Goal: Task Accomplishment & Management: Manage account settings

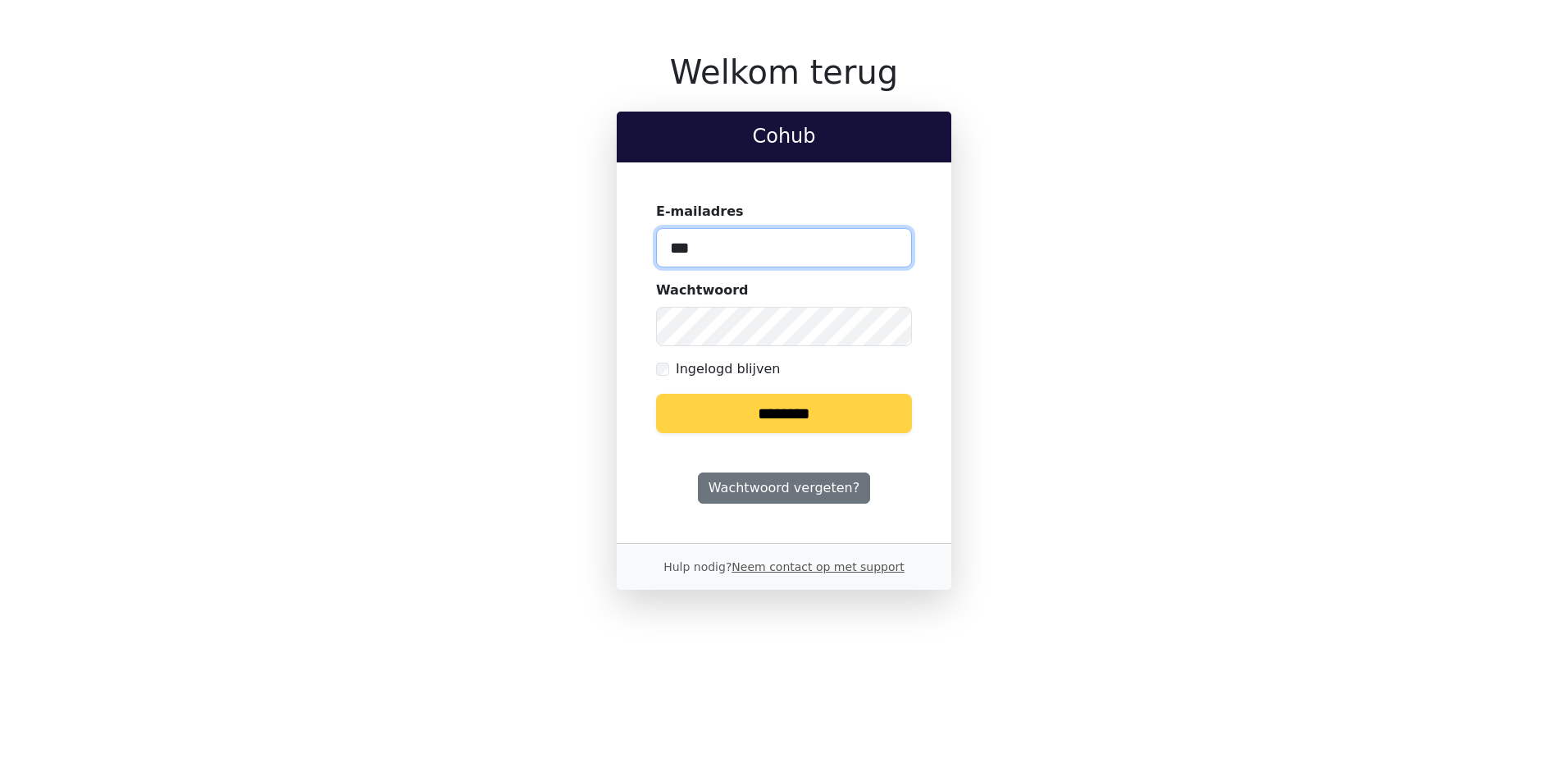
type input "**********"
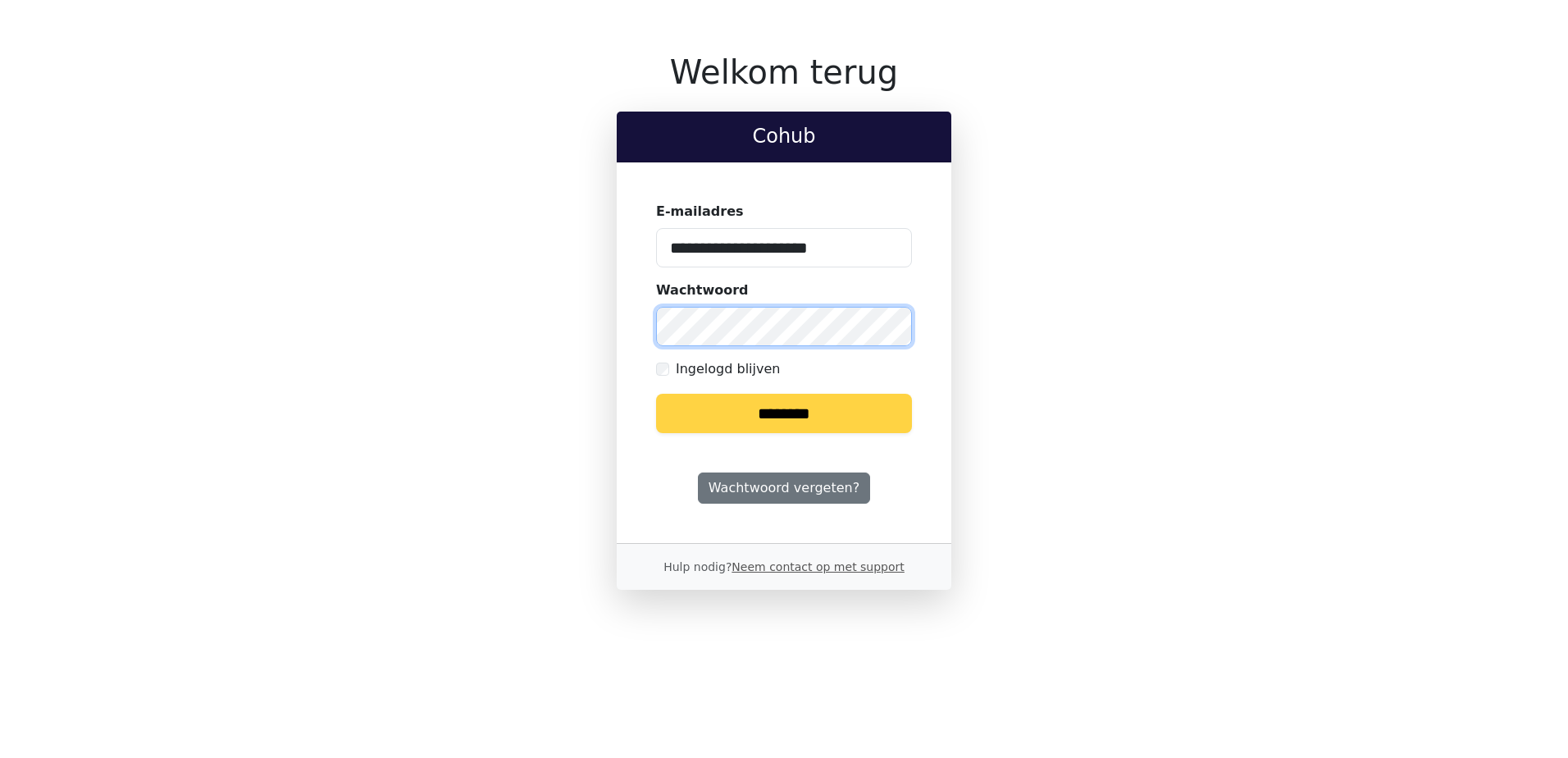
click at [656, 393] on input "********" at bounding box center [784, 413] width 256 height 40
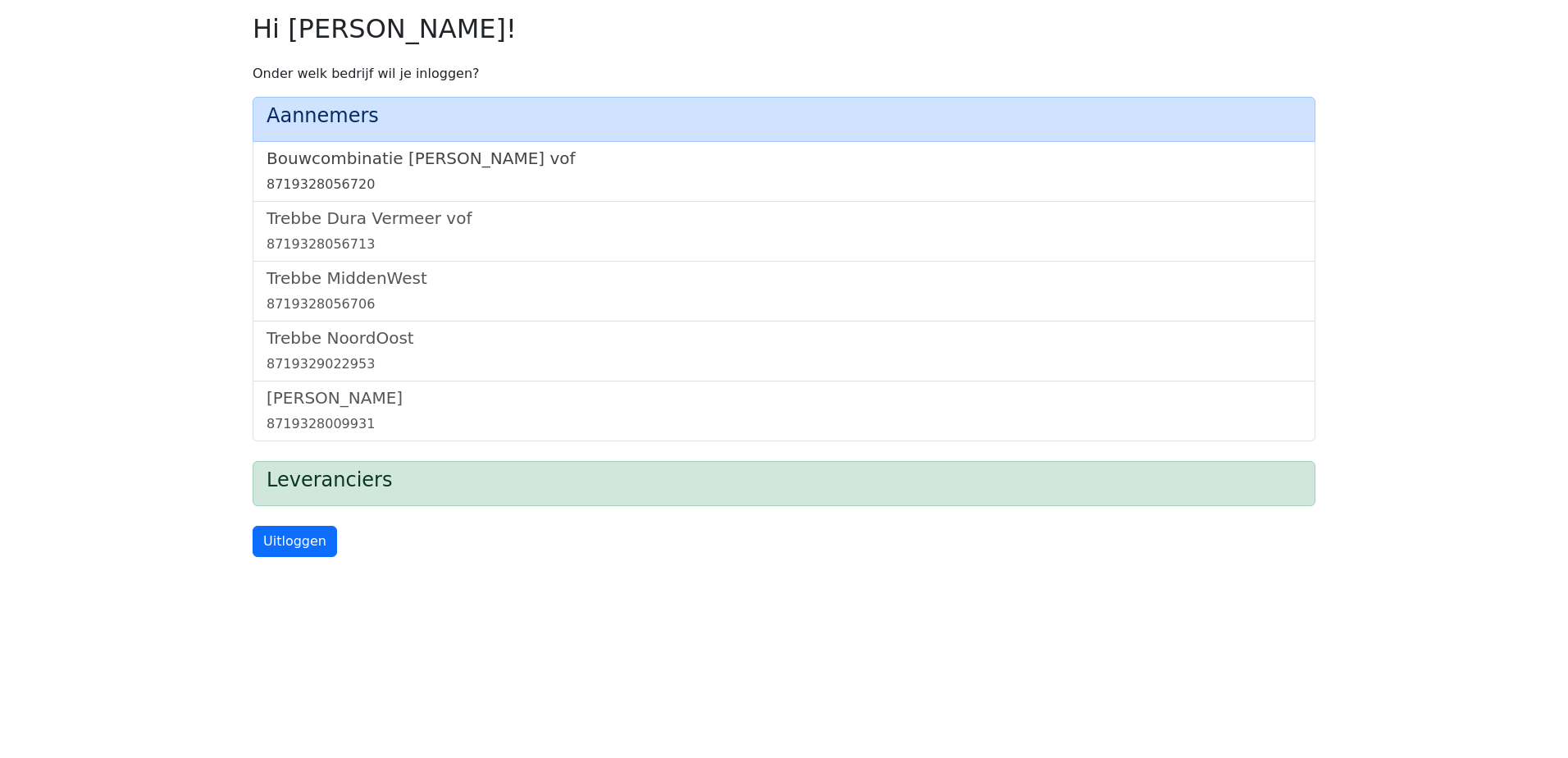
click at [367, 155] on h5 "Bouwcombinatie Trebbe De Nijs vof" at bounding box center [784, 157] width 1035 height 19
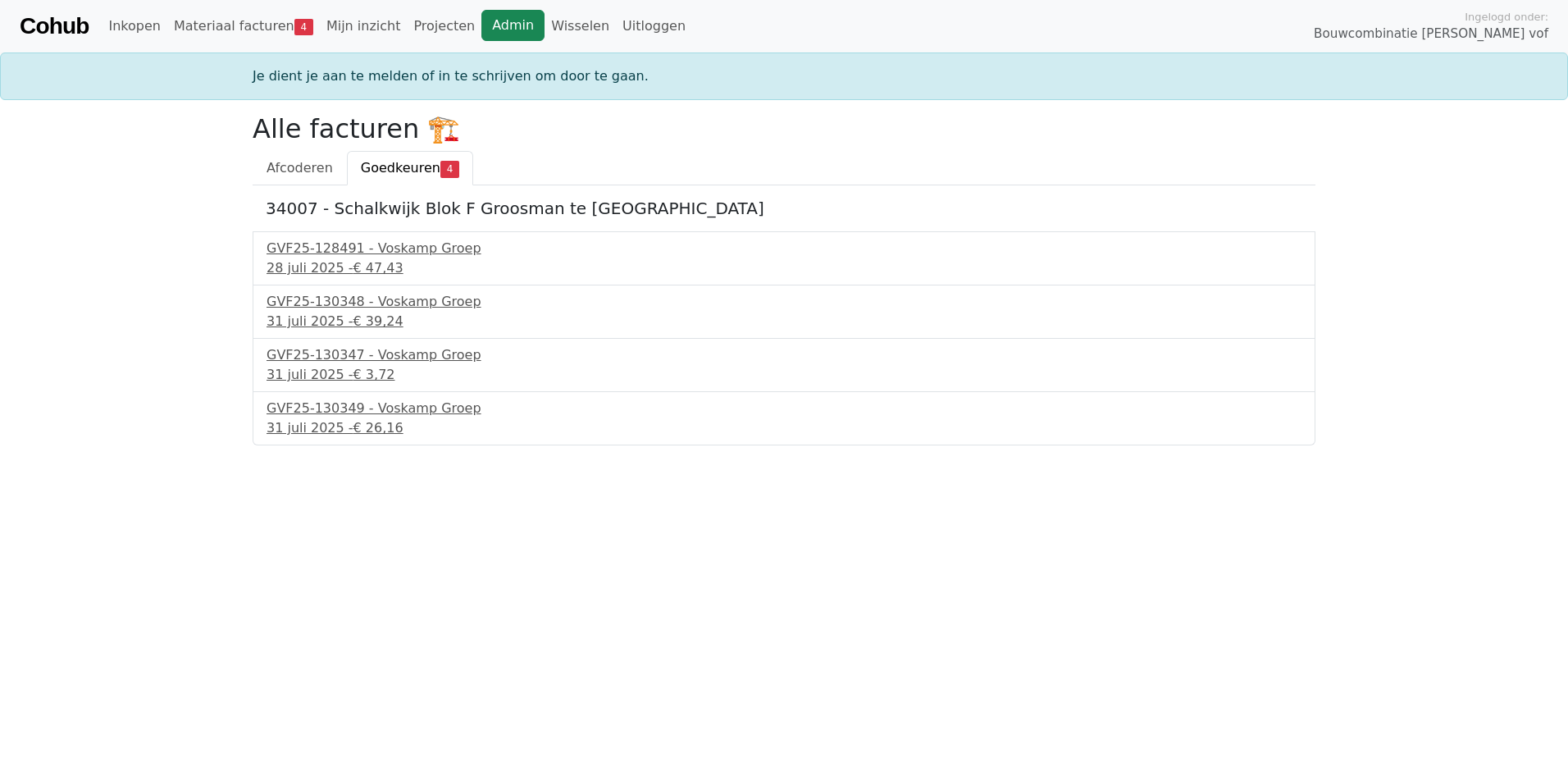
click at [494, 31] on link "Admin" at bounding box center [512, 26] width 63 height 31
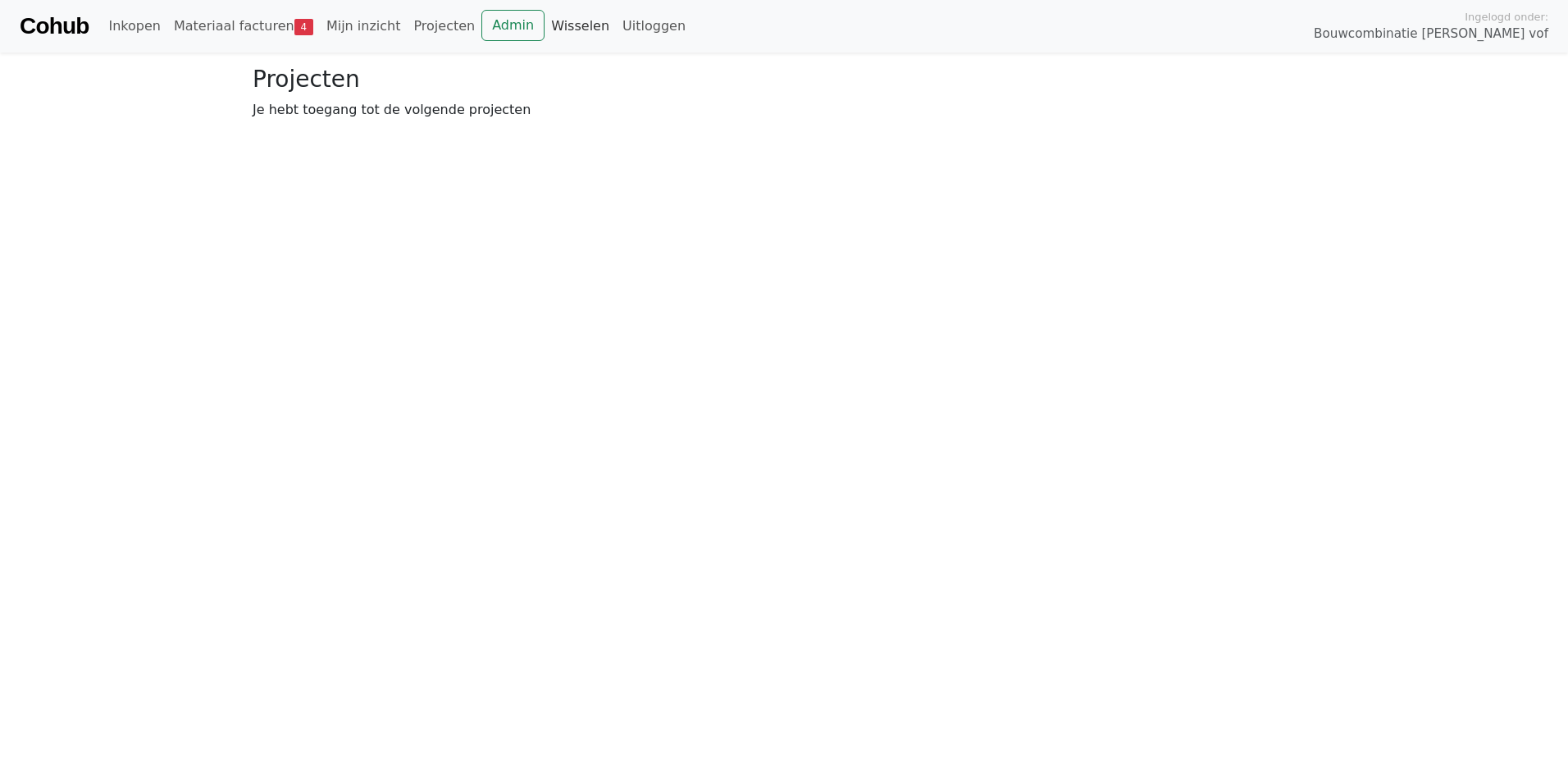
click at [545, 28] on link "Wisselen" at bounding box center [580, 26] width 71 height 32
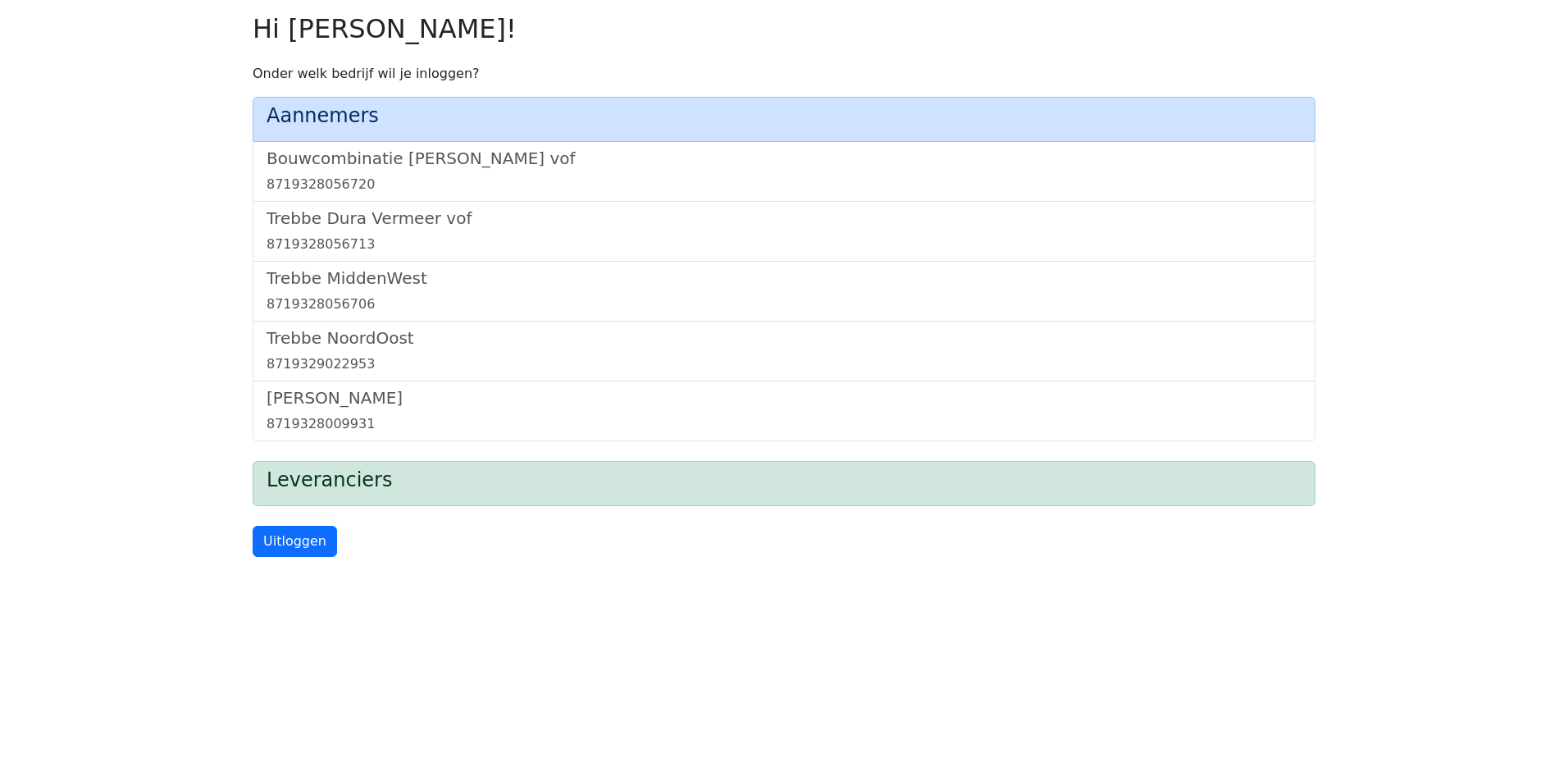
click at [400, 205] on div "Trebbe Dura Vermeer vof 8719328056713" at bounding box center [784, 231] width 1063 height 60
click at [397, 215] on h5 "Trebbe Dura Vermeer vof" at bounding box center [784, 217] width 1035 height 19
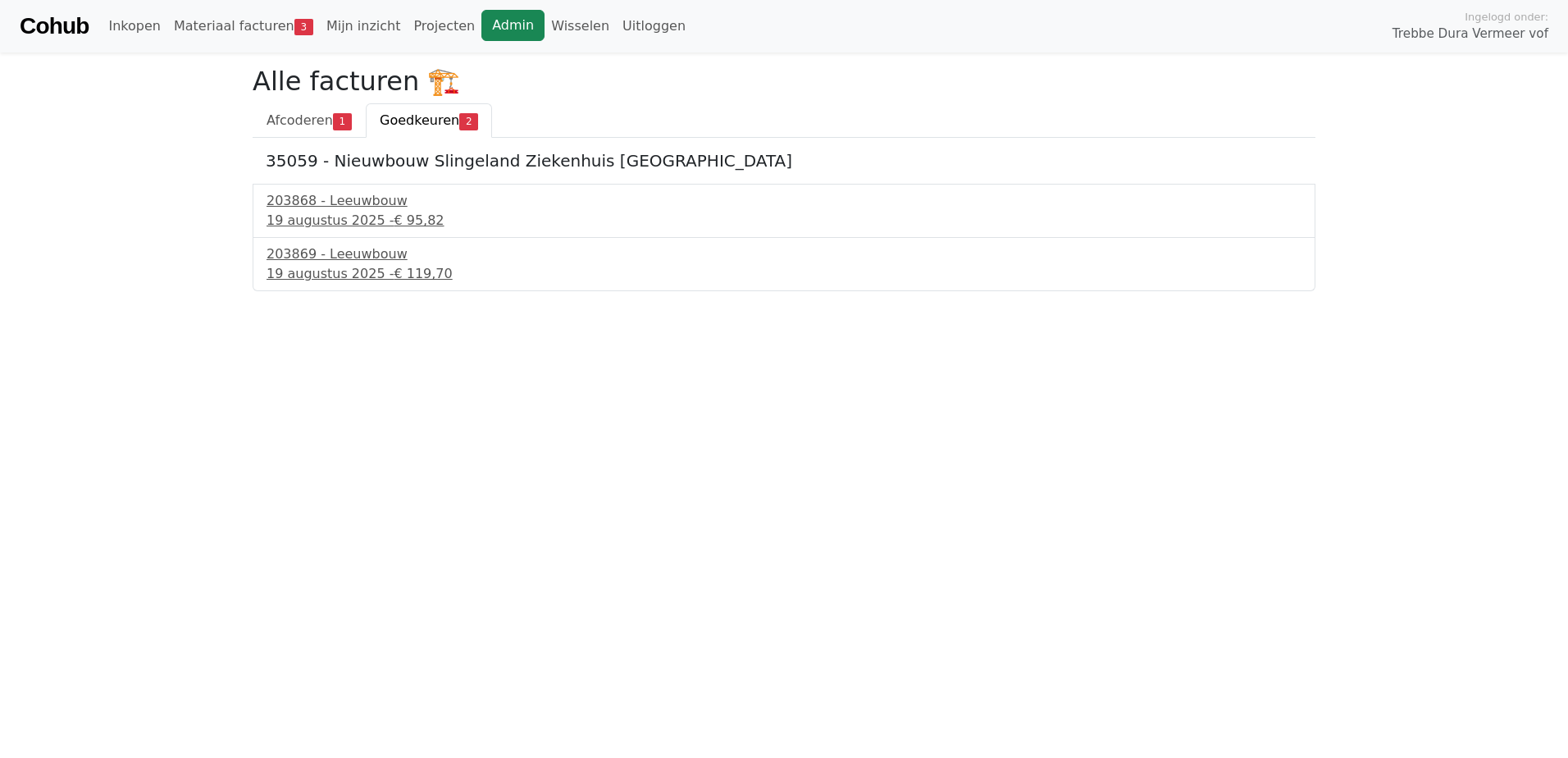
click at [481, 27] on link "Admin" at bounding box center [512, 26] width 63 height 31
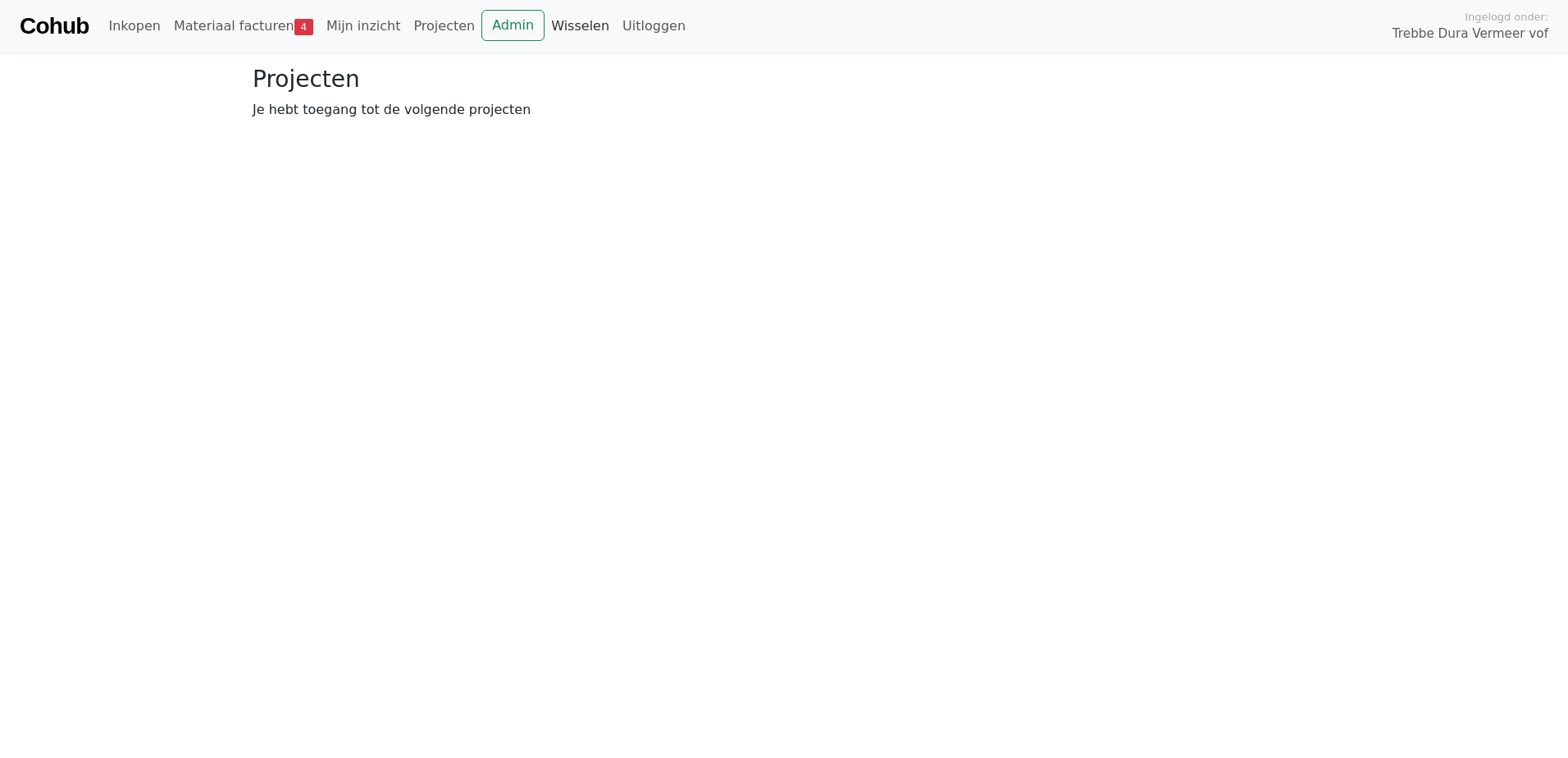
click at [558, 28] on link "Wisselen" at bounding box center [580, 26] width 71 height 32
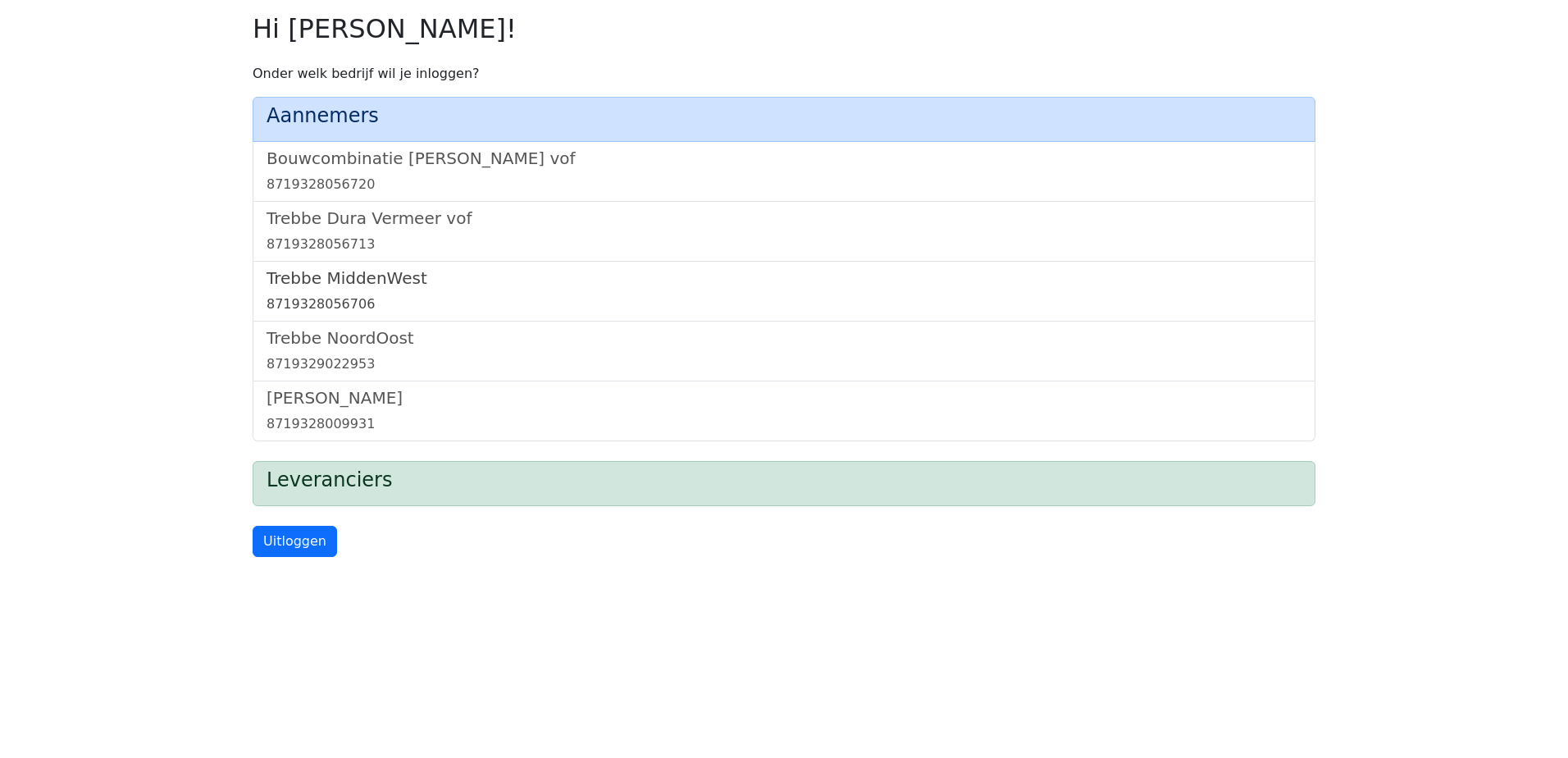
click at [321, 270] on h5 "Trebbe MiddenWest" at bounding box center [784, 278] width 1035 height 19
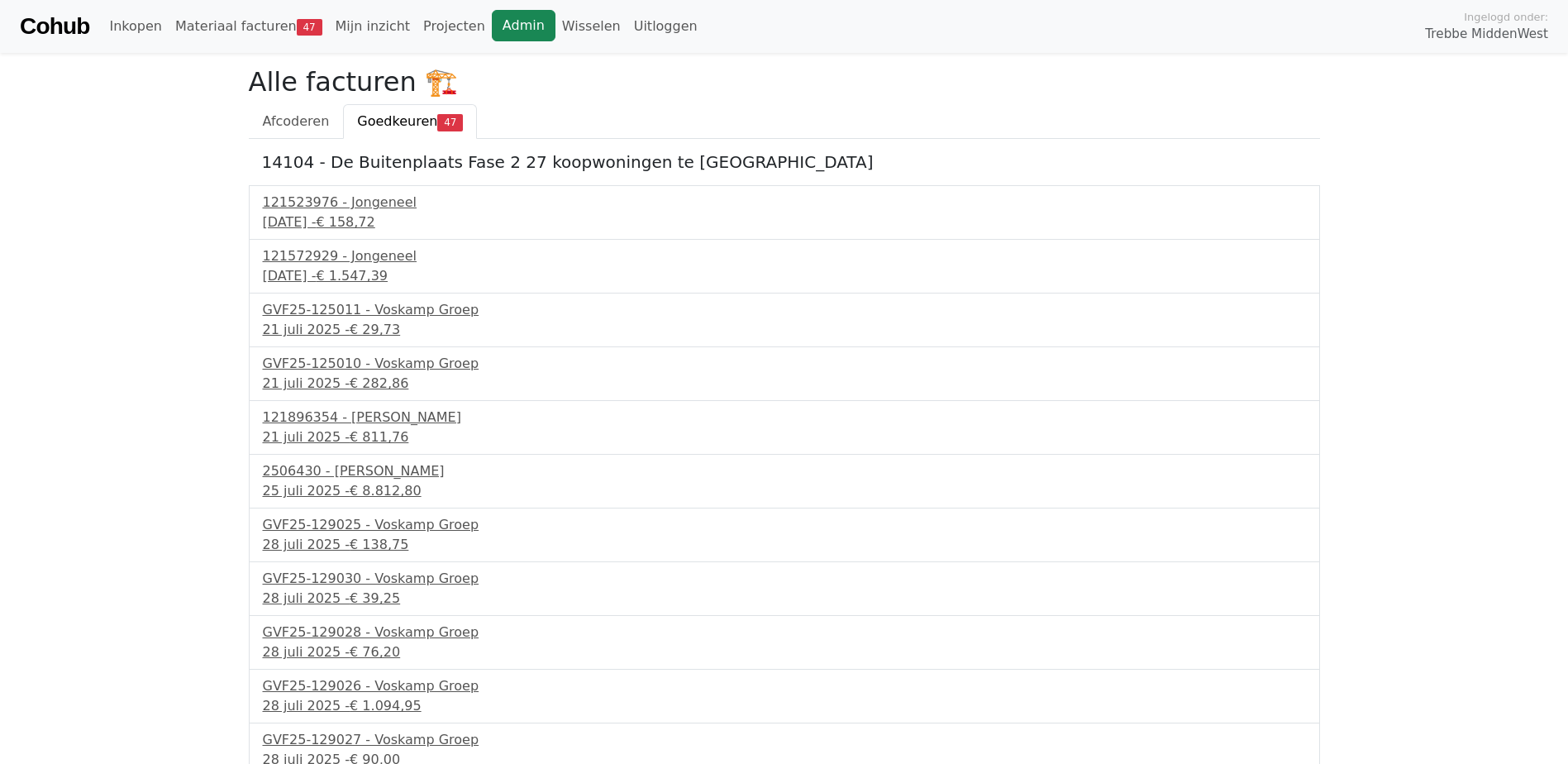
click at [492, 33] on link "Admin" at bounding box center [523, 26] width 63 height 32
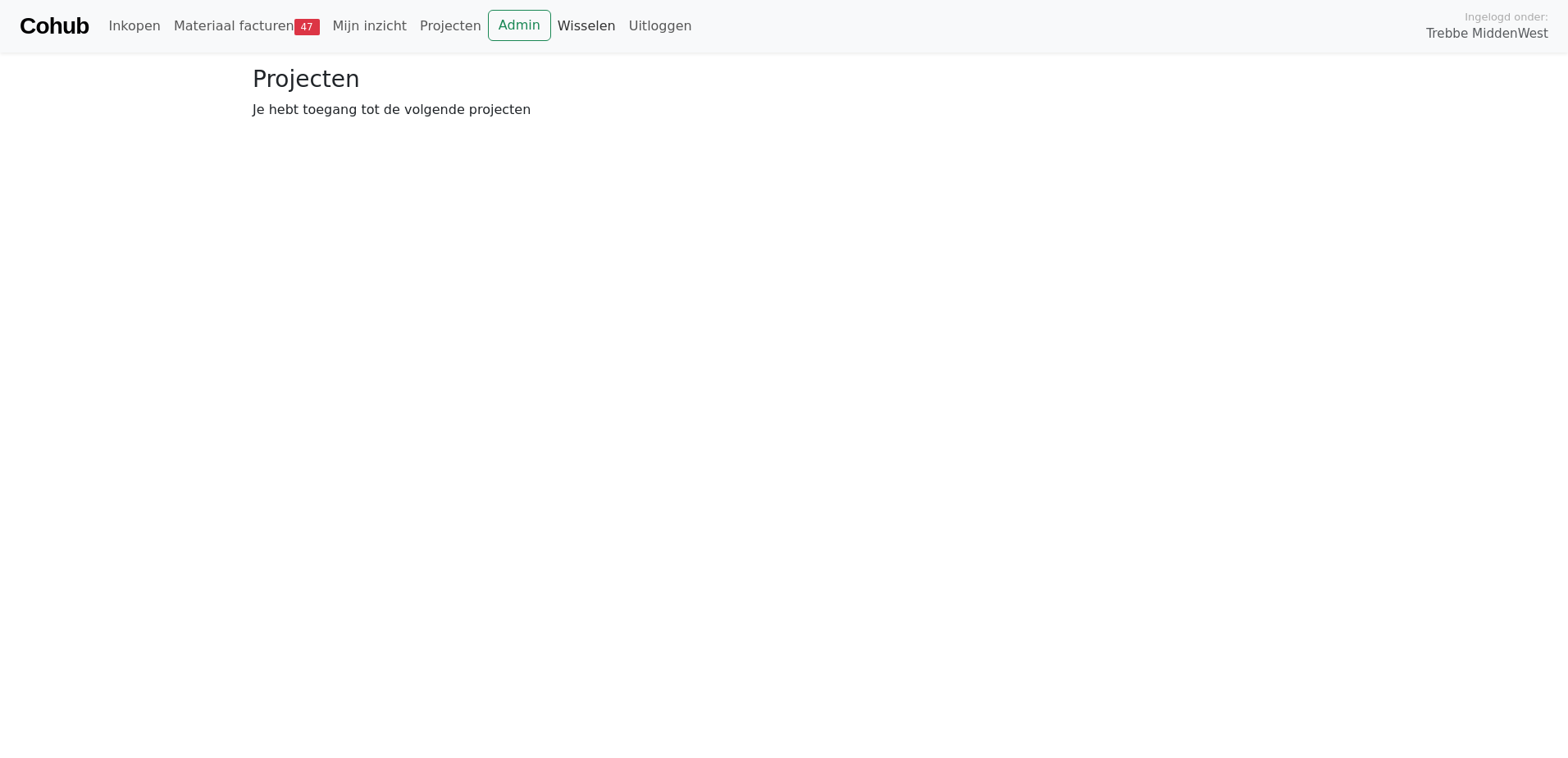
click at [555, 23] on link "Wisselen" at bounding box center [586, 26] width 71 height 32
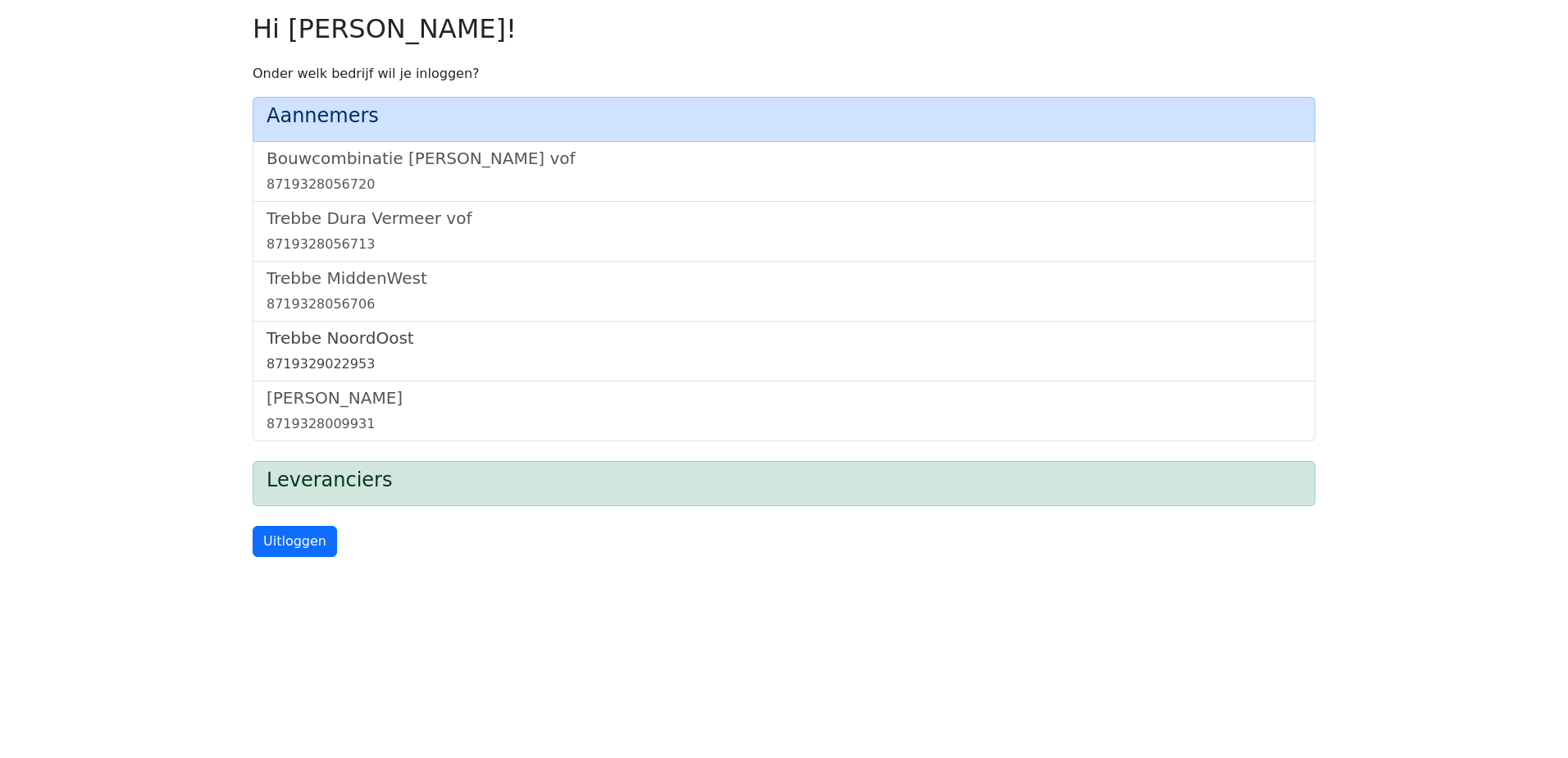
click at [351, 343] on h5 "Trebbe NoordOost" at bounding box center [784, 338] width 1035 height 19
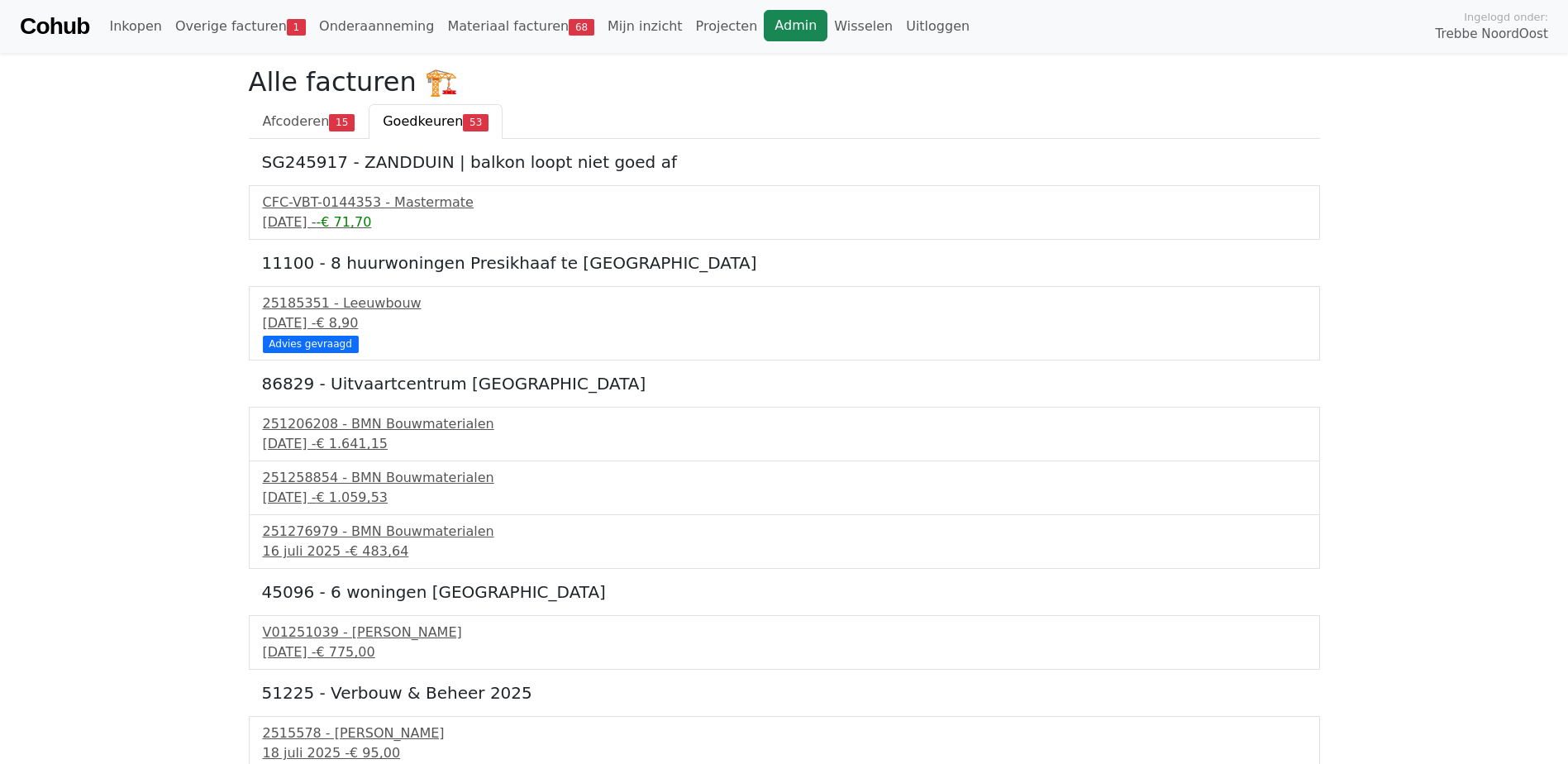
click at [764, 19] on link "Admin" at bounding box center [796, 26] width 63 height 32
